Goal: Communication & Community: Answer question/provide support

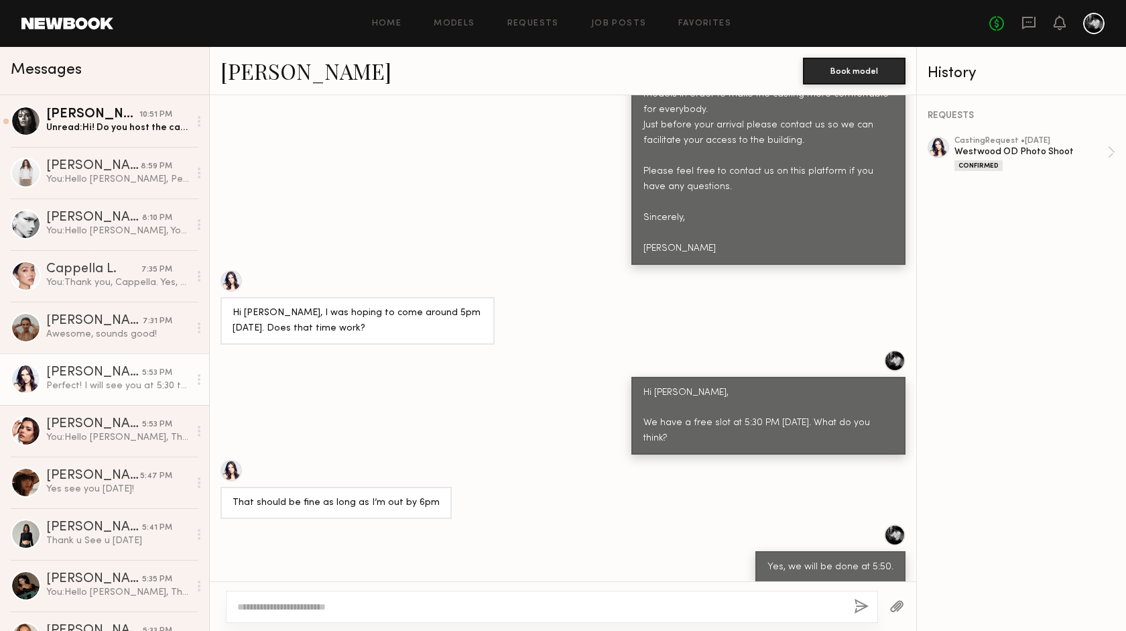
scroll to position [846, 0]
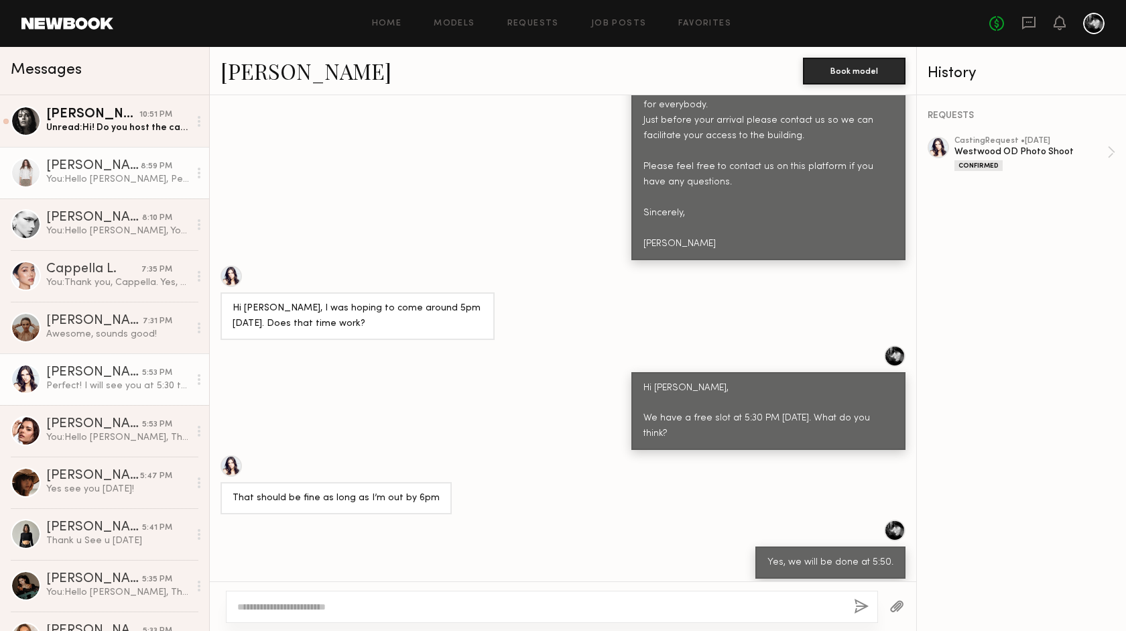
click at [104, 176] on div "You: Hello [PERSON_NAME], Perfect. See you [DATE] at 12:00. Sincerely, [PERSON_…" at bounding box center [117, 179] width 143 height 13
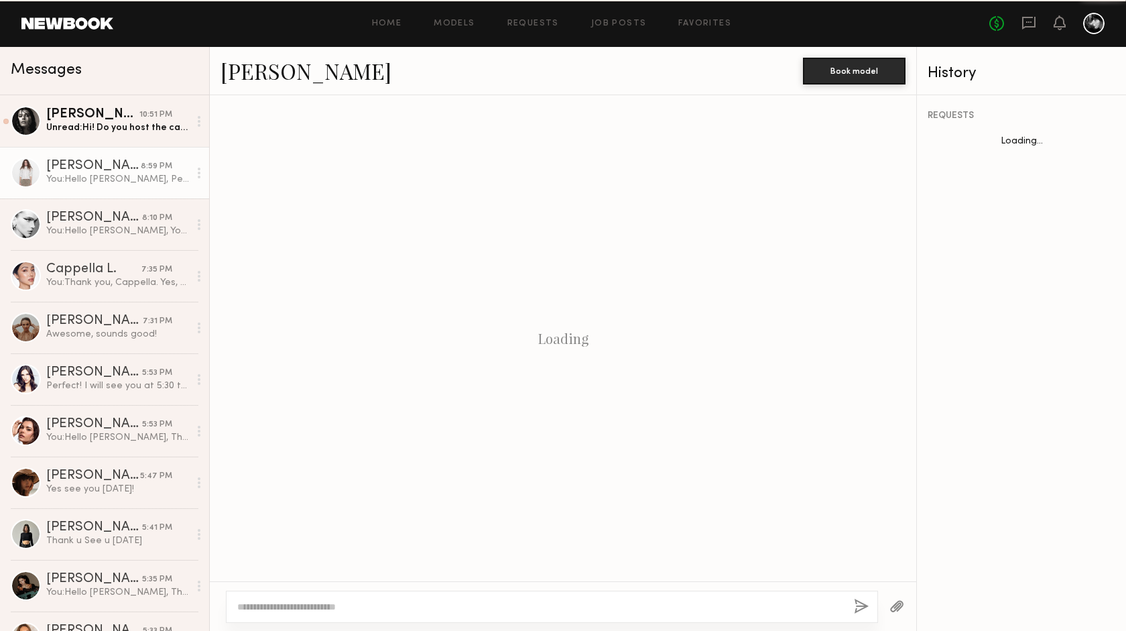
scroll to position [752, 0]
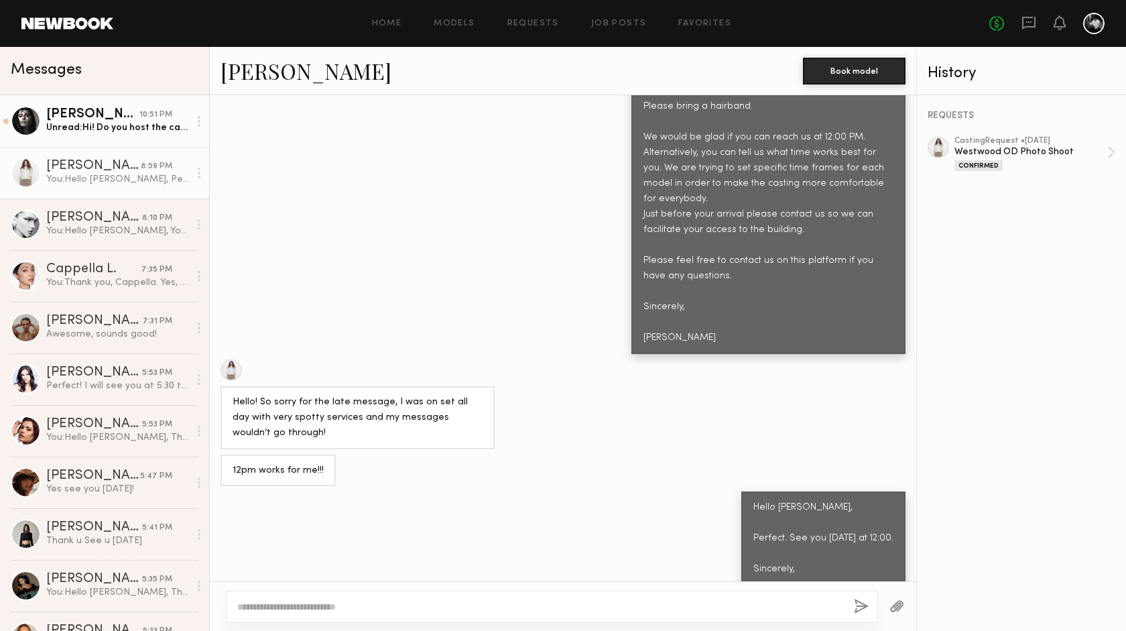
click at [133, 123] on div "Unread: Hi! Do you host the casting any other day than [DATE]? I am recovering …" at bounding box center [117, 127] width 143 height 13
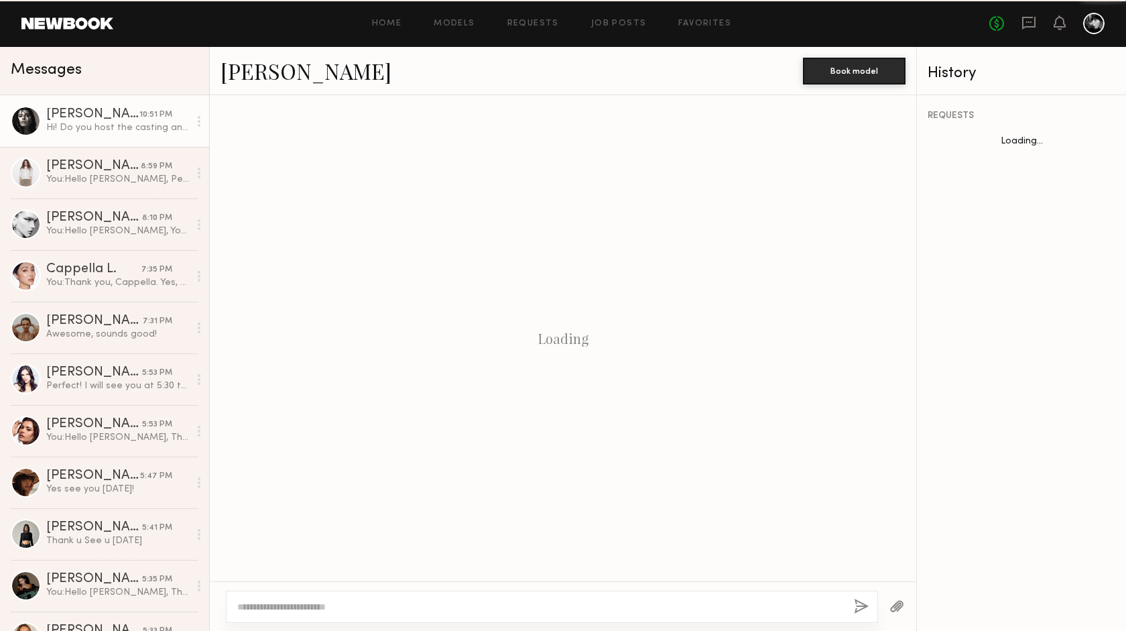
scroll to position [542, 0]
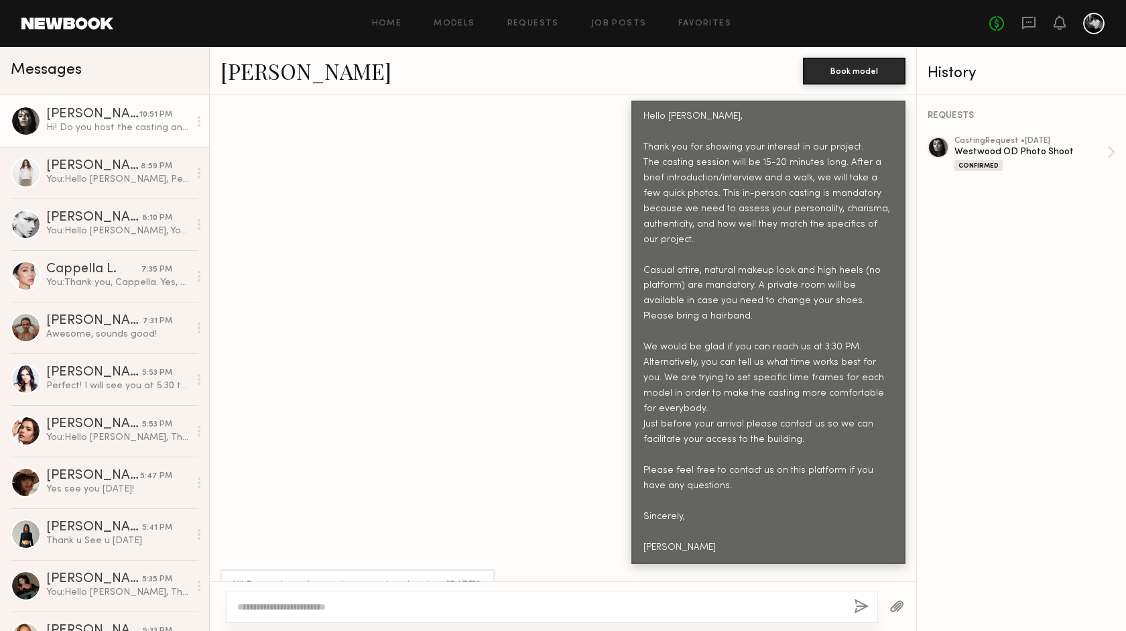
click at [280, 600] on textarea at bounding box center [540, 606] width 606 height 13
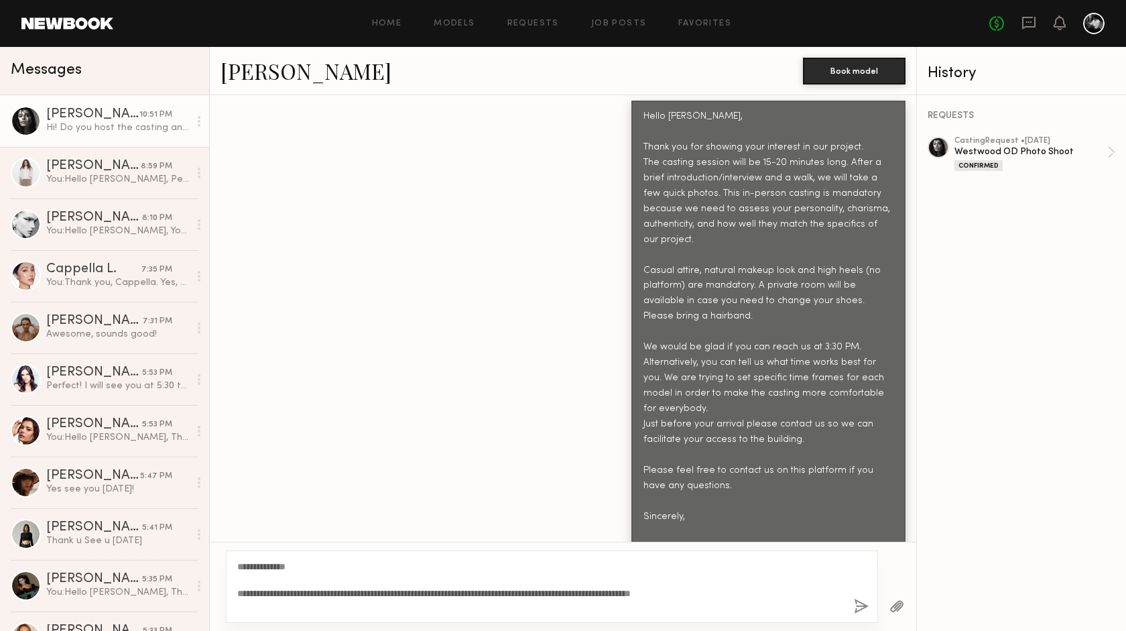
click at [263, 570] on textarea "**********" at bounding box center [540, 587] width 606 height 54
click at [748, 592] on textarea "**********" at bounding box center [540, 587] width 606 height 54
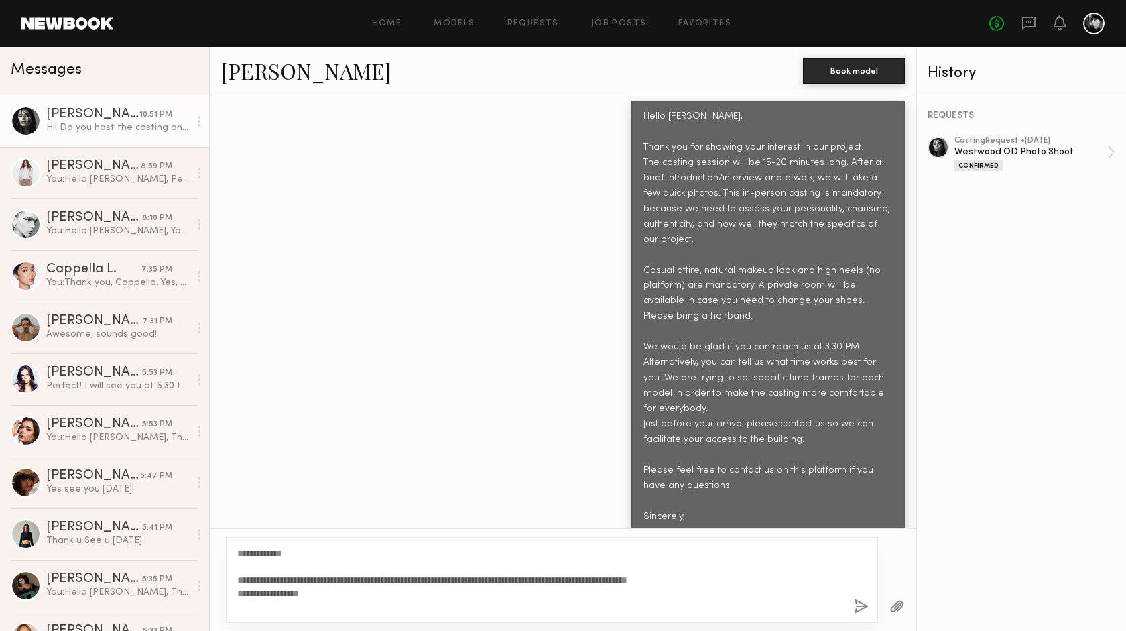
click at [1067, 19] on div "No fees up to $5,000" at bounding box center [1047, 23] width 115 height 21
click at [1063, 19] on icon at bounding box center [1060, 21] width 11 height 9
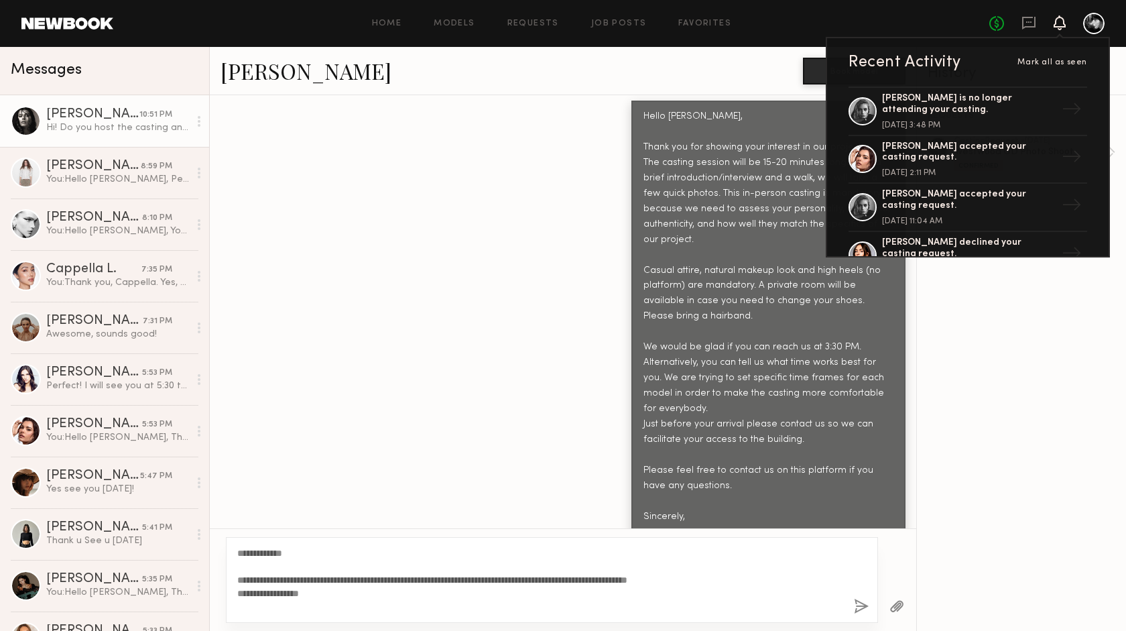
click at [990, 280] on div "REQUESTS casting Request • [DATE] Westwood OD Photo Shoot Confirmed" at bounding box center [1021, 363] width 209 height 536
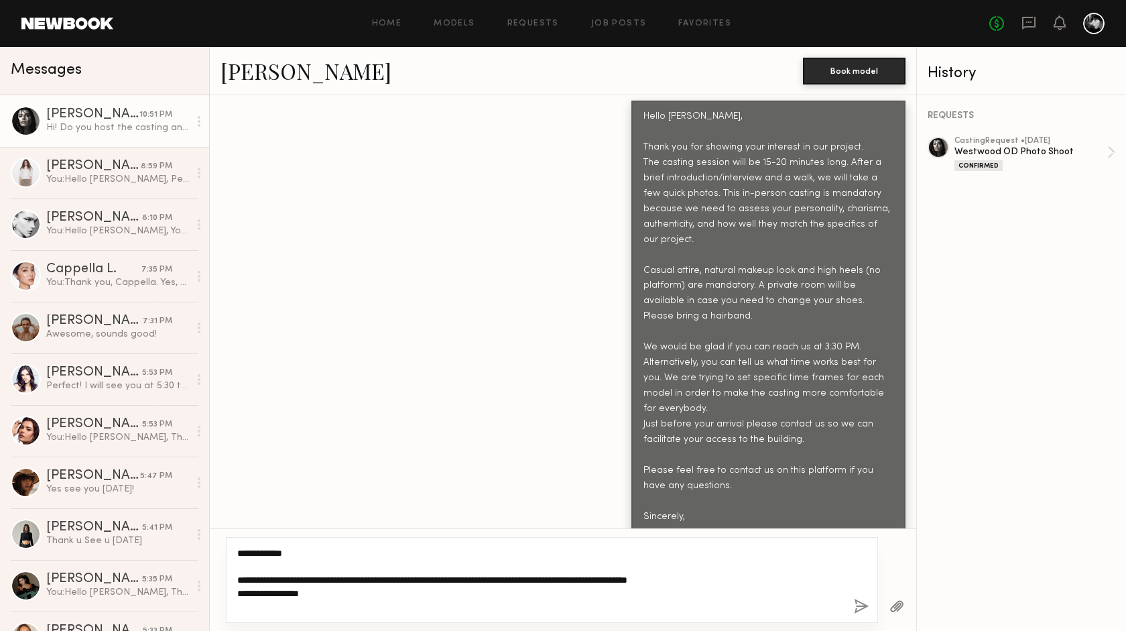
click at [310, 595] on textarea "**********" at bounding box center [540, 579] width 606 height 67
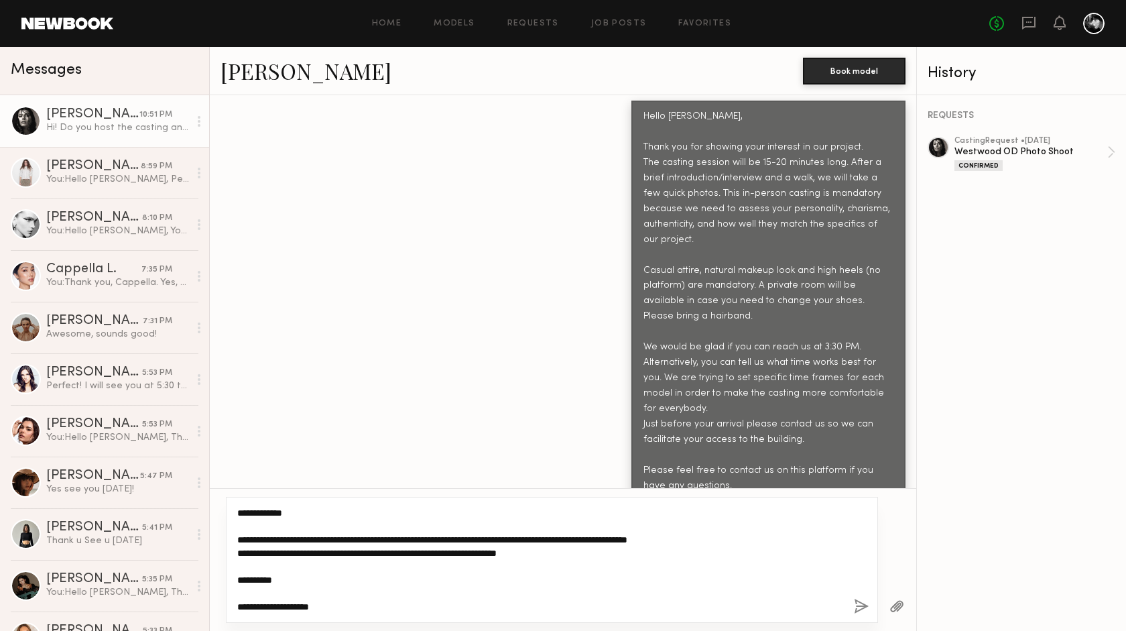
scroll to position [11, 0]
drag, startPoint x: 481, startPoint y: 540, endPoint x: 528, endPoint y: 541, distance: 47.6
click at [528, 541] on textarea "**********" at bounding box center [540, 559] width 606 height 107
type textarea "**********"
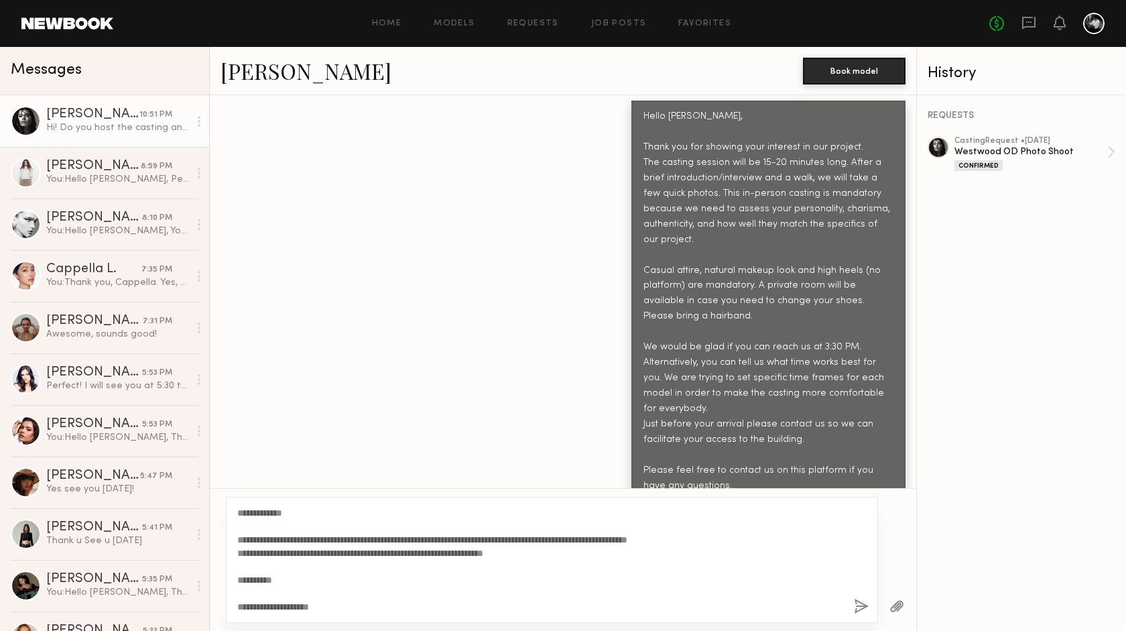
click at [856, 601] on button "button" at bounding box center [861, 607] width 15 height 17
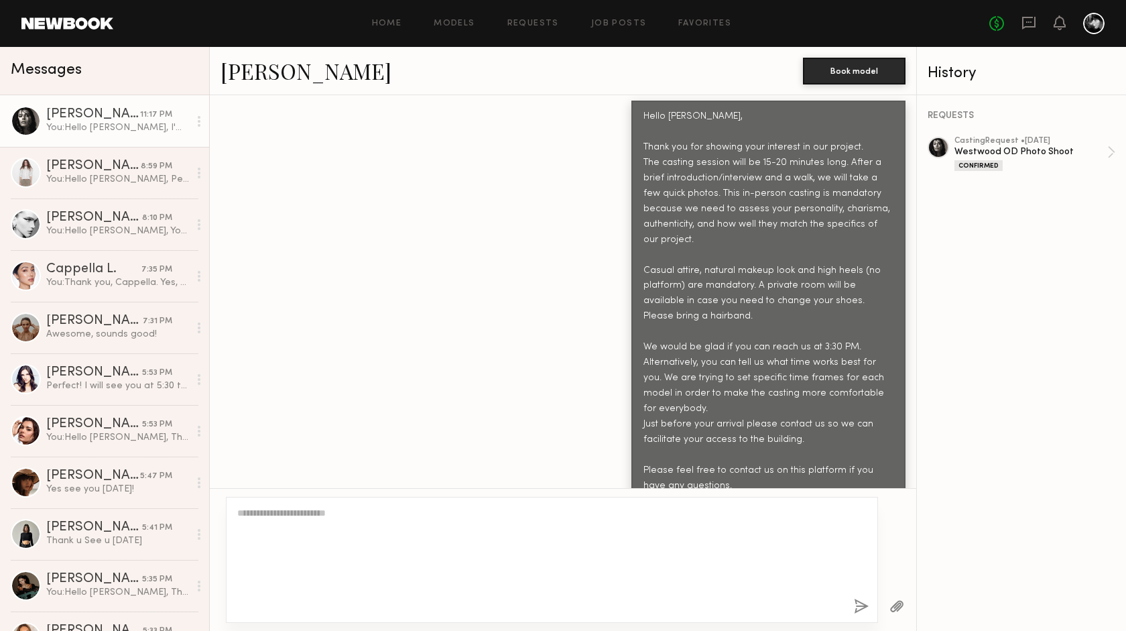
scroll to position [864, 0]
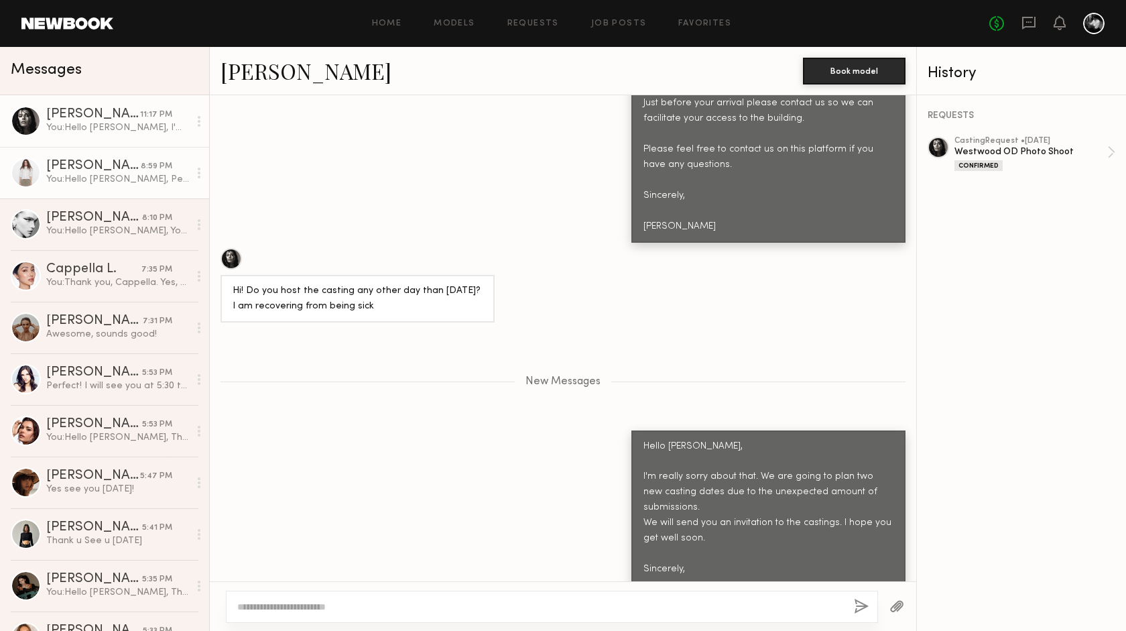
click at [144, 178] on div "You: Hello [PERSON_NAME], Perfect. See you [DATE] at 12:00. Sincerely, [PERSON_…" at bounding box center [117, 179] width 143 height 13
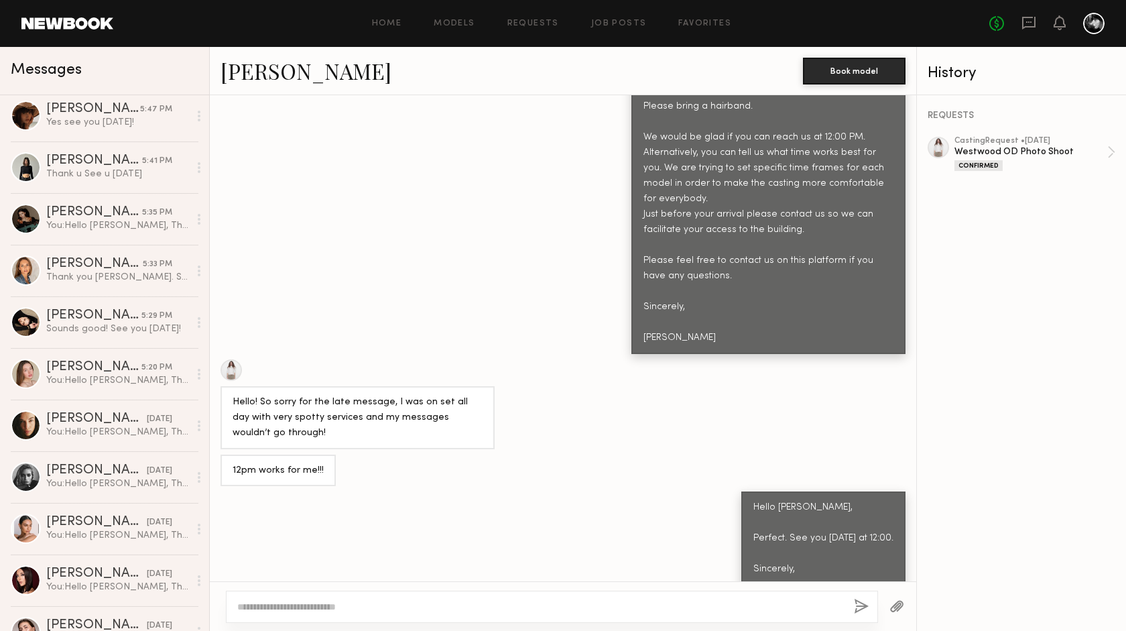
scroll to position [445, 0]
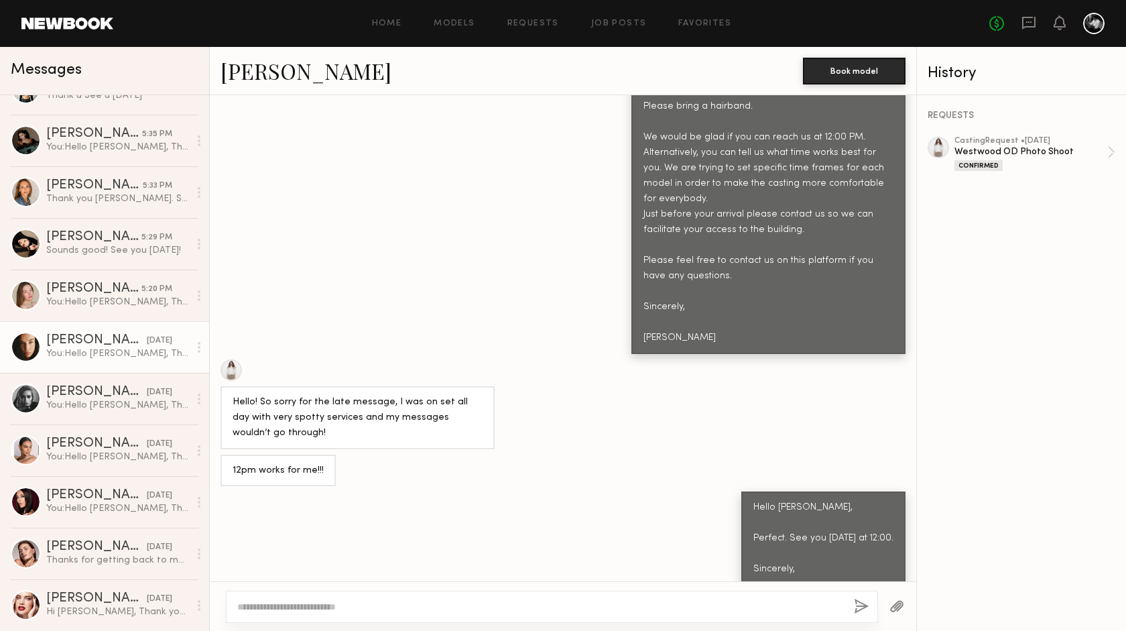
click at [130, 349] on div "You: Hello [PERSON_NAME], Thank you for showing your interest in our project. T…" at bounding box center [117, 353] width 143 height 13
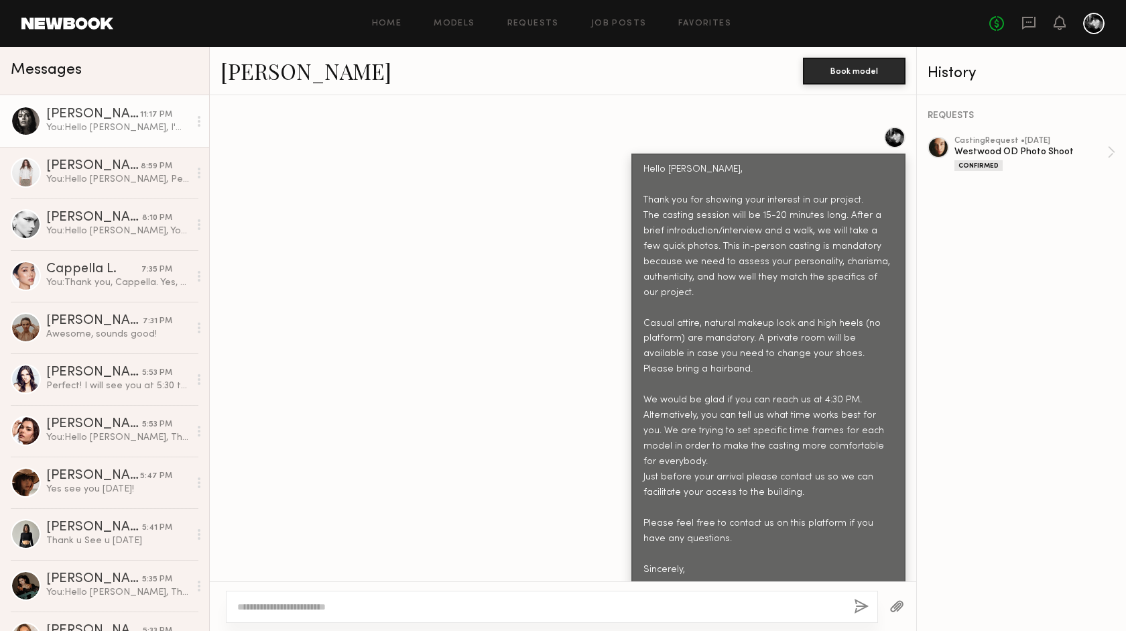
click at [87, 111] on div "[PERSON_NAME]" at bounding box center [93, 114] width 94 height 13
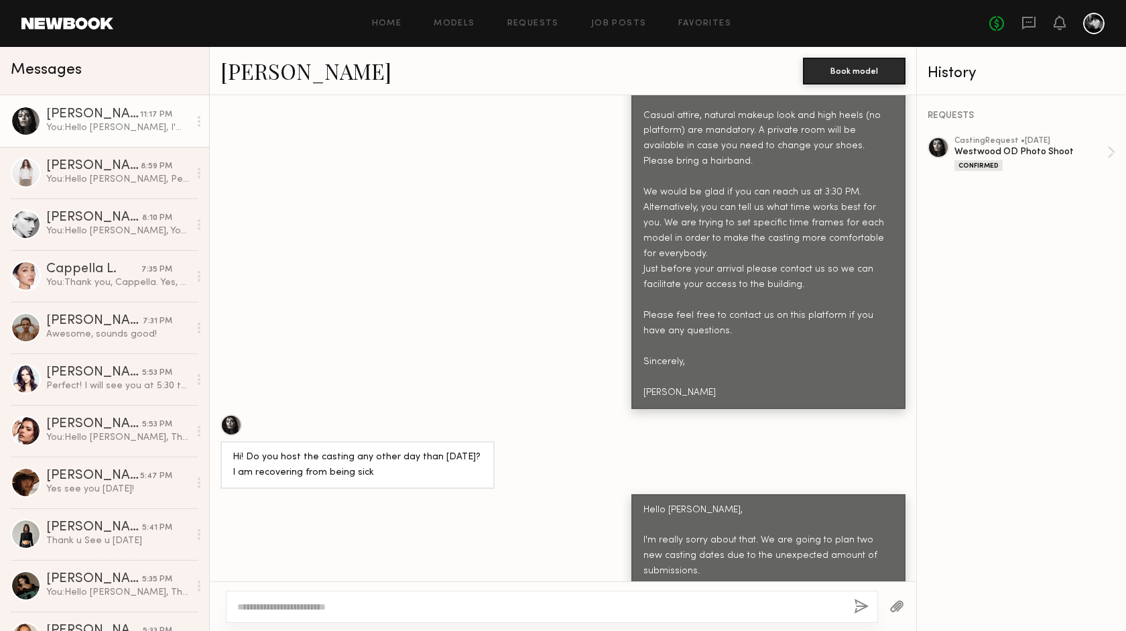
scroll to position [761, 0]
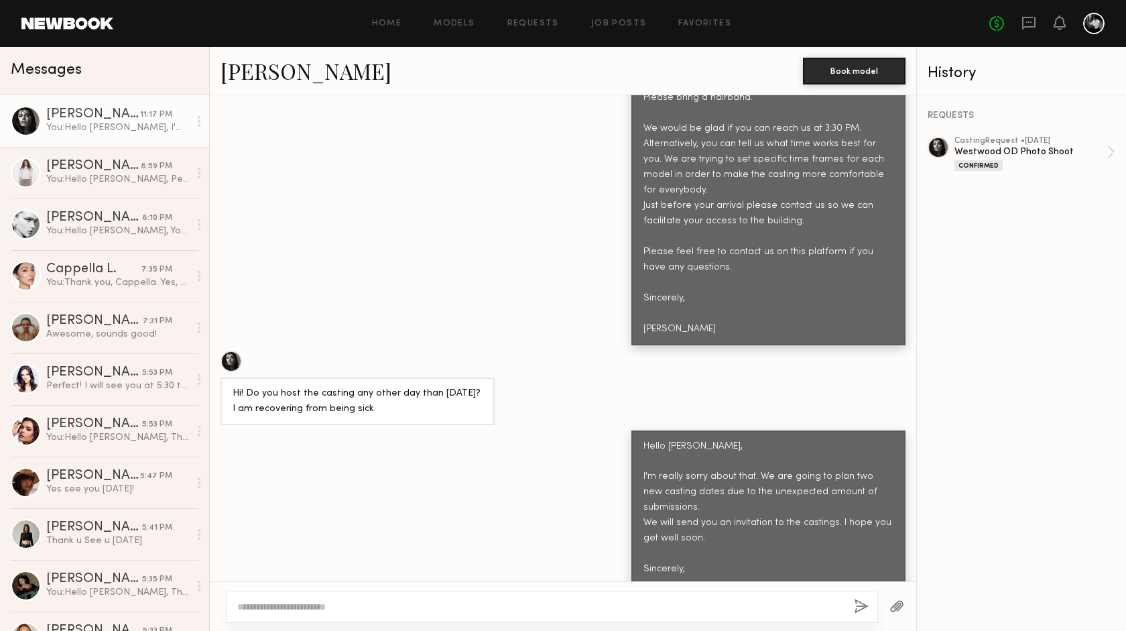
click at [393, 378] on div "Hi! Do you host the casting any other day than [DATE]? I am recovering from bei…" at bounding box center [358, 402] width 274 height 48
click at [392, 386] on div "Hi! Do you host the casting any other day than [DATE]? I am recovering from bei…" at bounding box center [358, 401] width 250 height 31
click at [44, 374] on link "[PERSON_NAME] 5:53 PM Perfect! I will see you at 5:30 then!" at bounding box center [104, 379] width 209 height 52
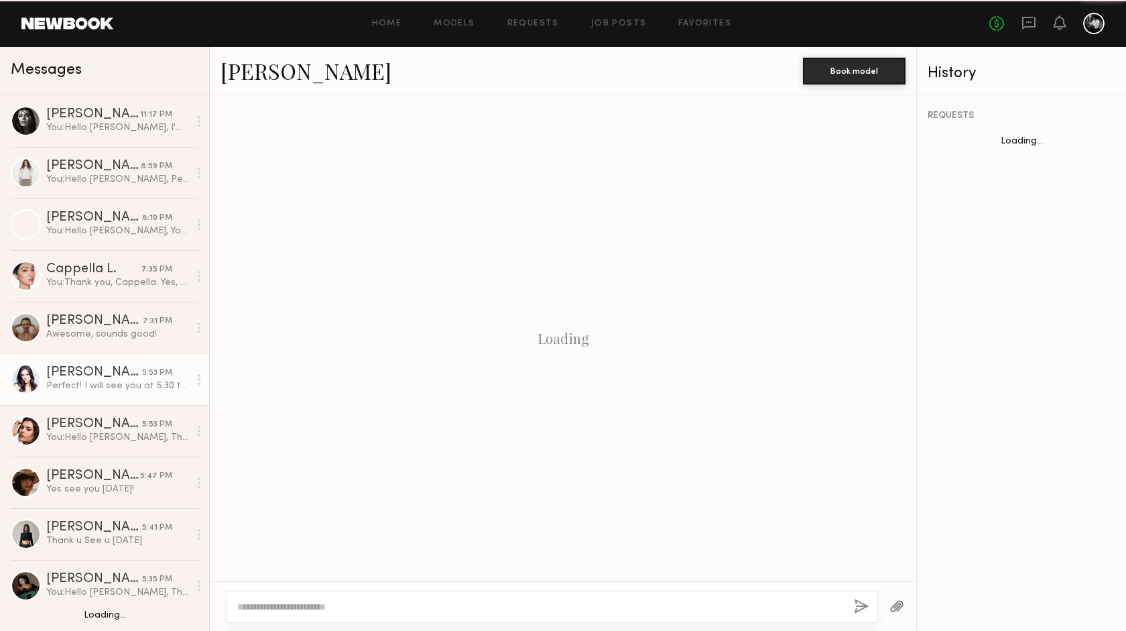
scroll to position [846, 0]
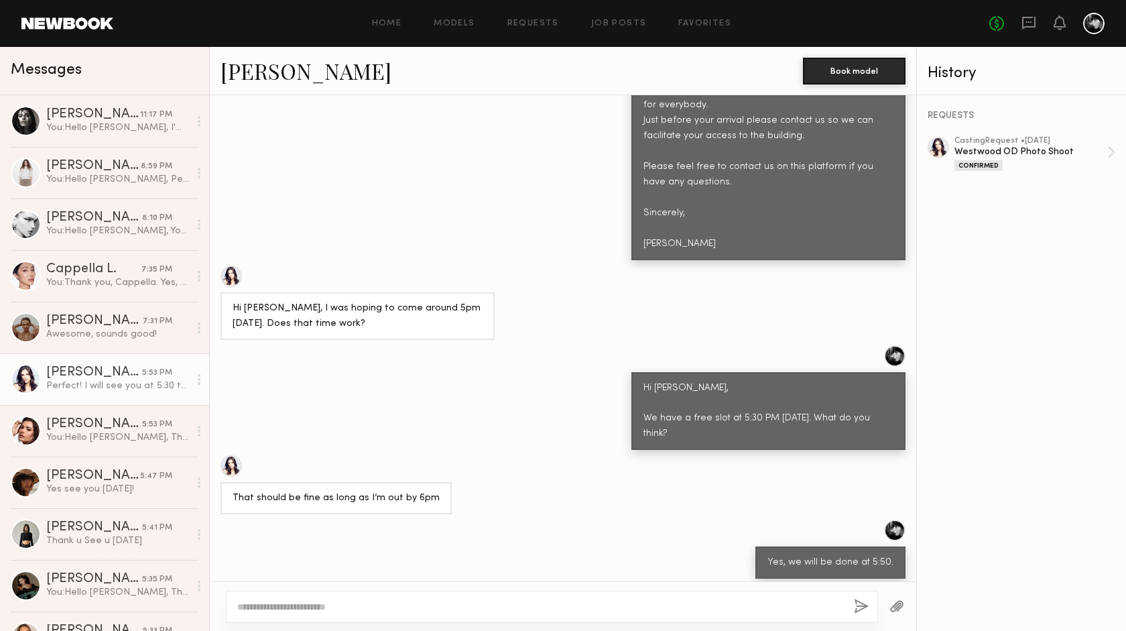
click at [75, 378] on div "[PERSON_NAME]" at bounding box center [94, 372] width 96 height 13
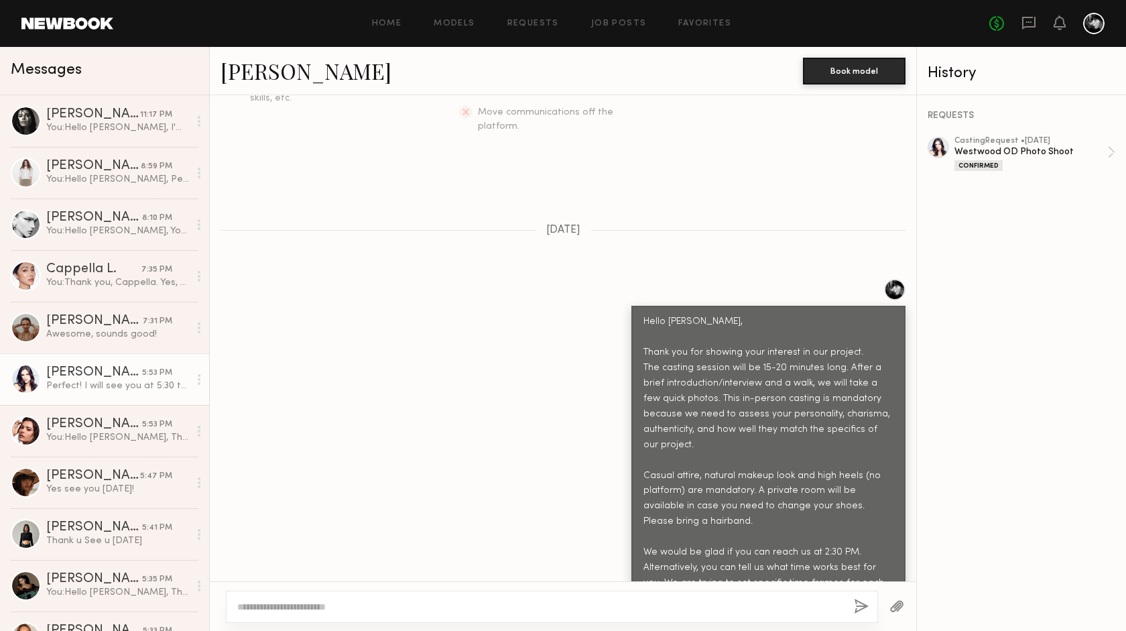
scroll to position [0, 0]
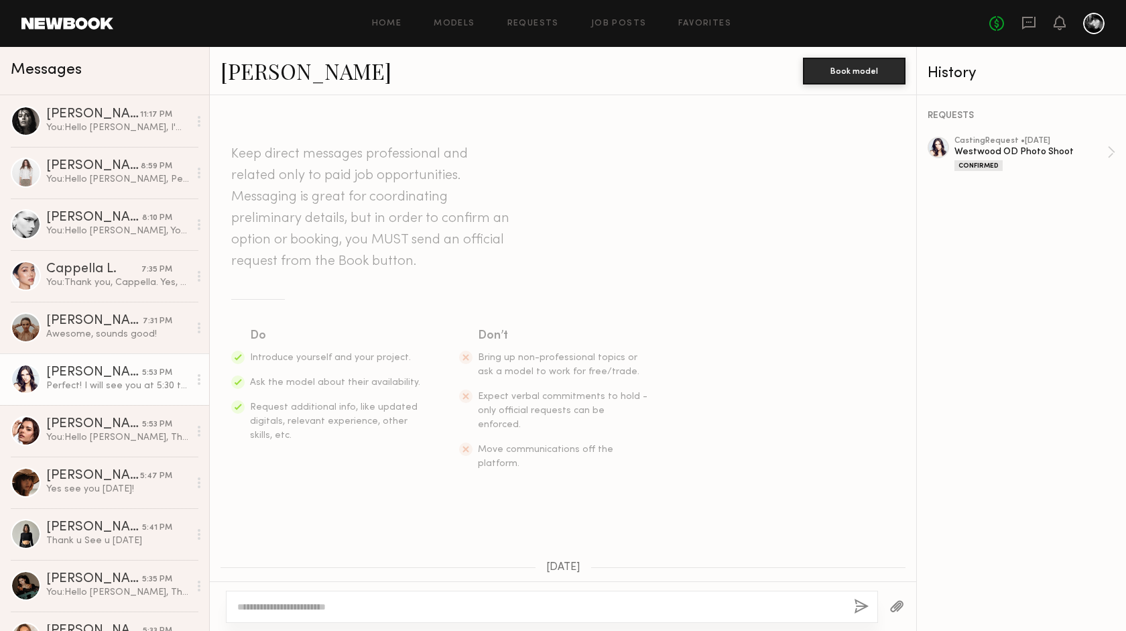
click at [937, 146] on div at bounding box center [938, 147] width 21 height 21
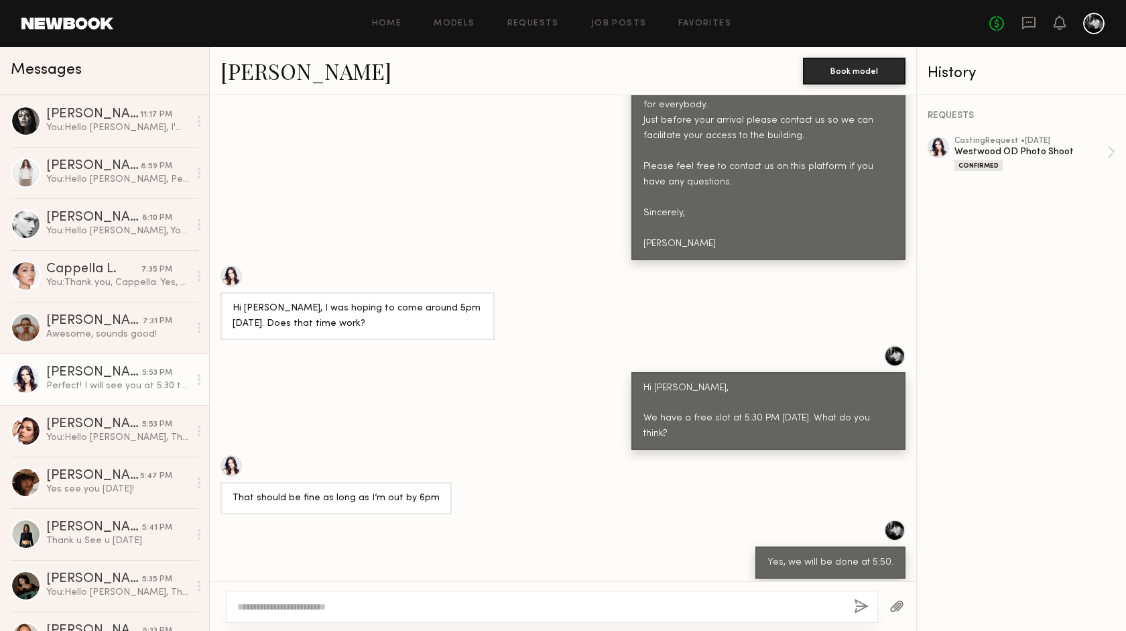
click at [1095, 26] on div at bounding box center [1094, 23] width 21 height 21
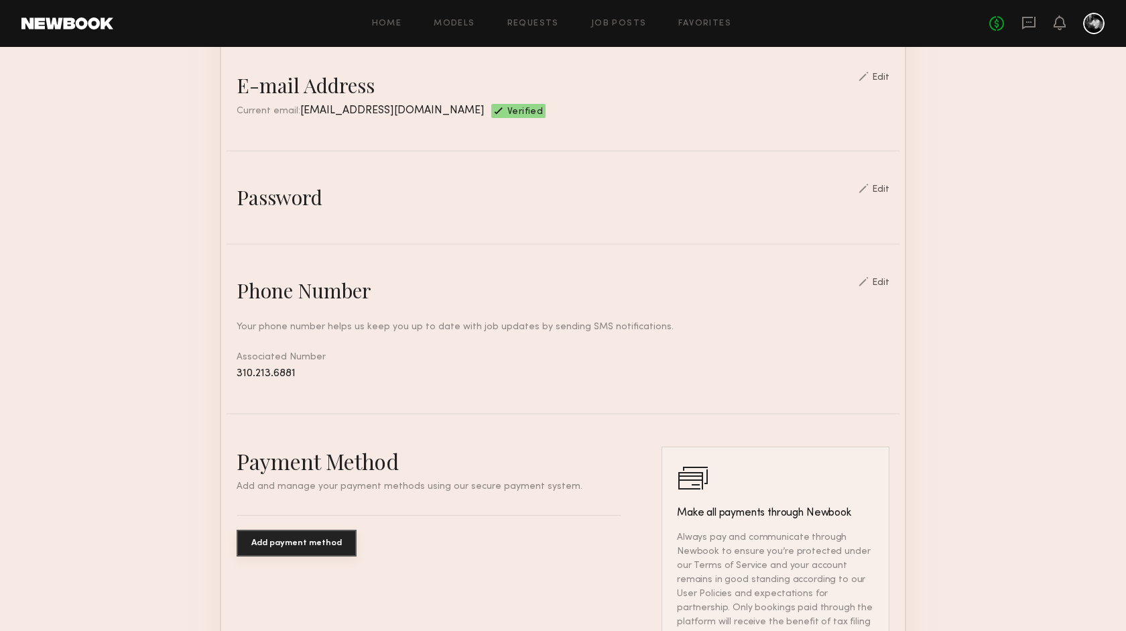
scroll to position [630, 0]
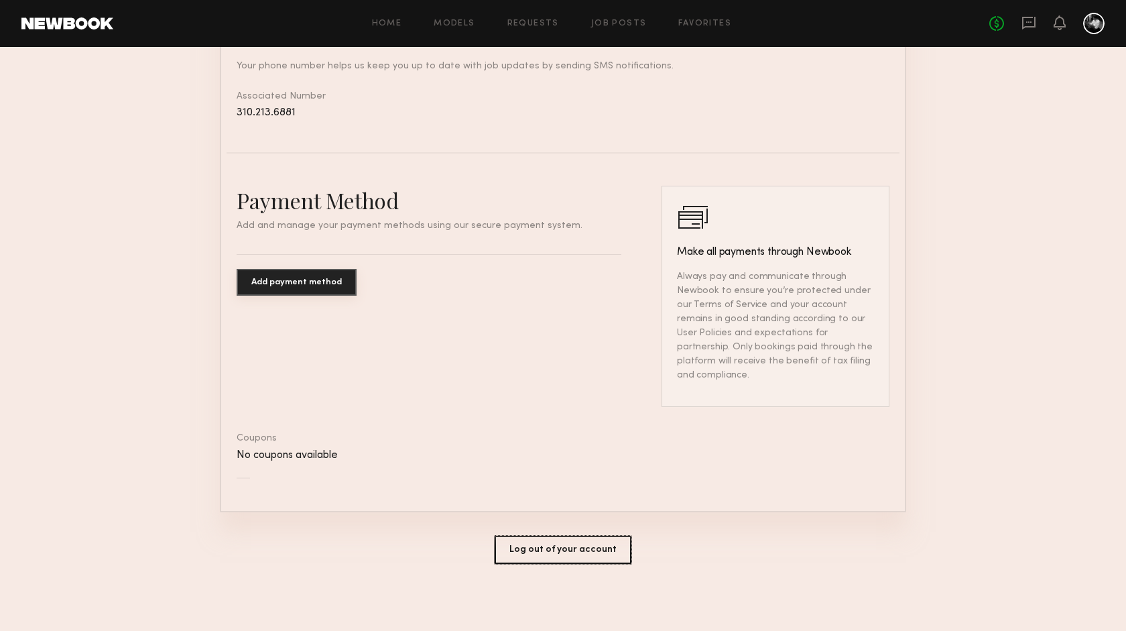
click at [580, 546] on button "Log out of your account" at bounding box center [563, 550] width 137 height 28
